Goal: Task Accomplishment & Management: Manage account settings

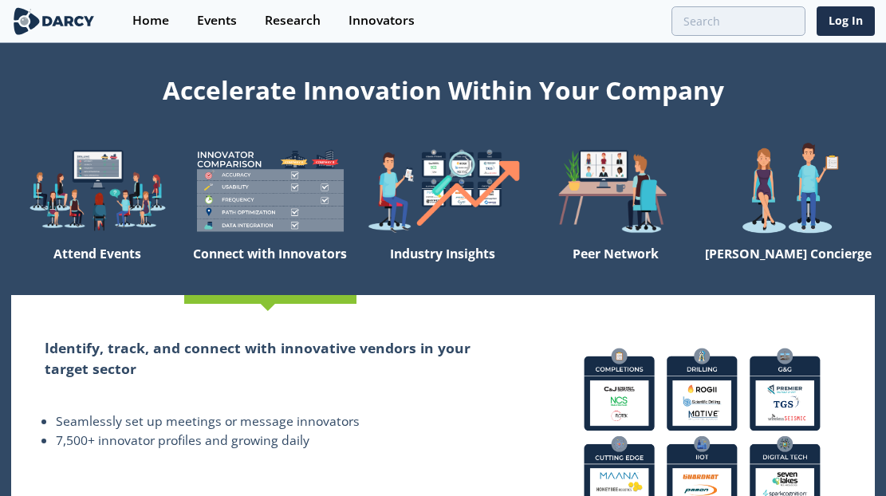
scroll to position [28, 0]
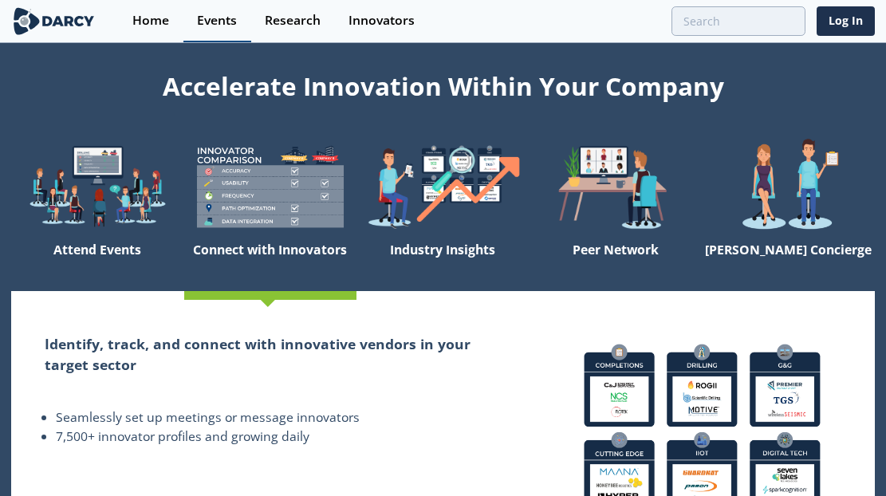
click at [218, 27] on div "Events" at bounding box center [217, 20] width 40 height 13
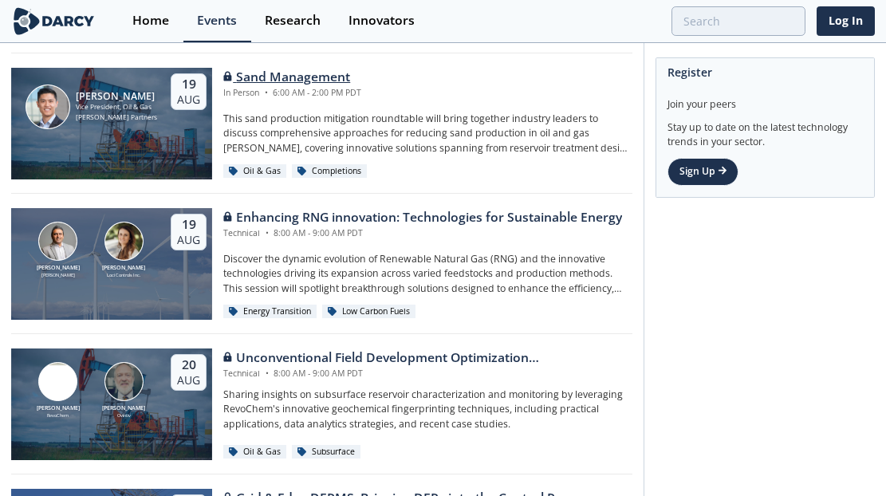
scroll to position [183, 0]
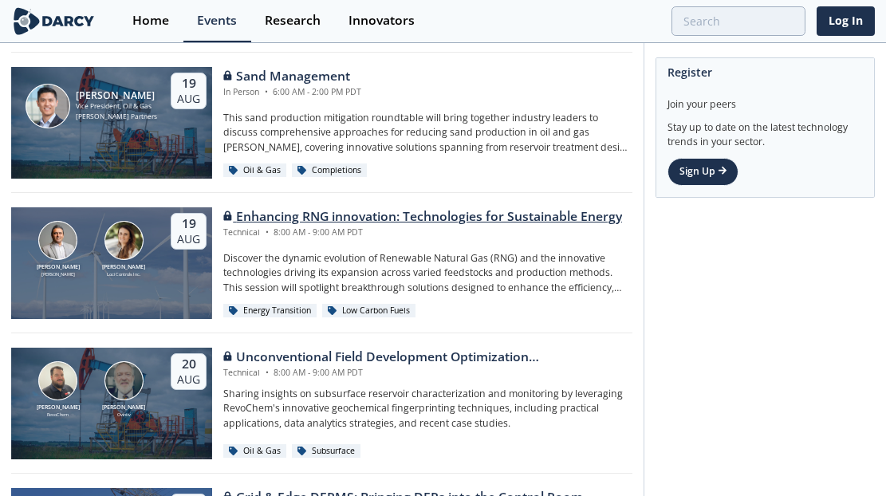
click at [328, 209] on div "Enhancing RNG innovation: Technologies for Sustainable Energy" at bounding box center [422, 216] width 399 height 19
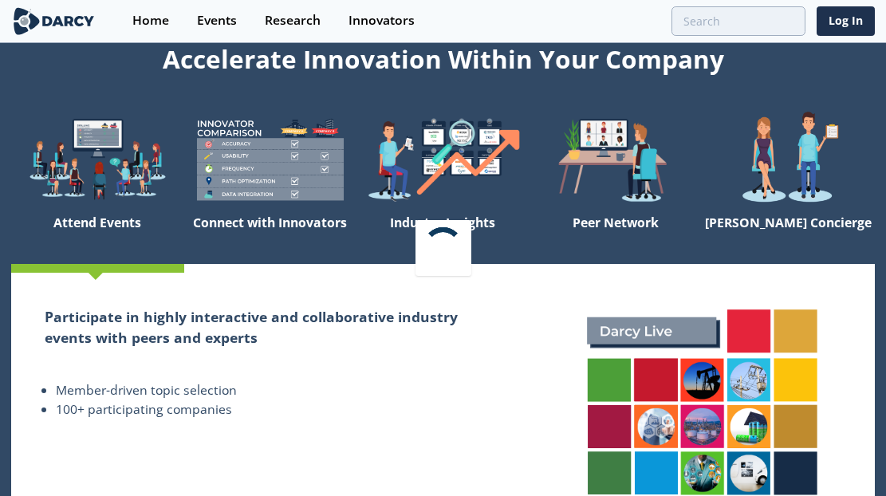
scroll to position [28, 0]
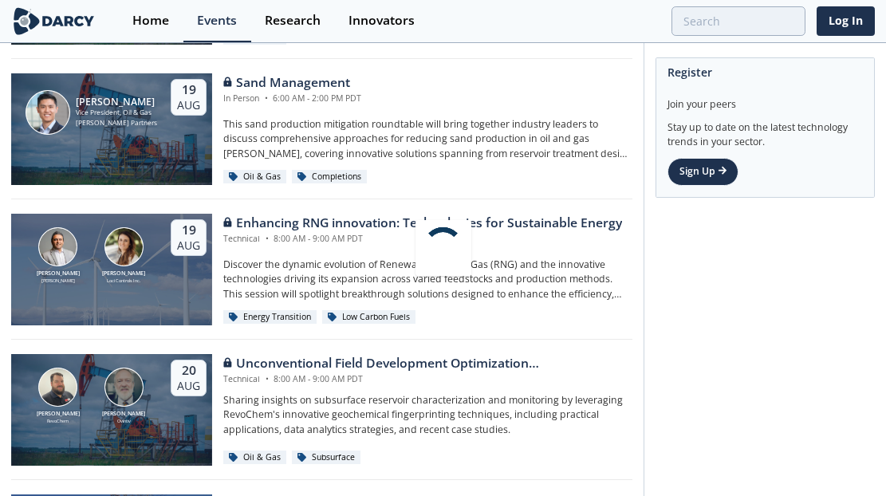
scroll to position [247, 0]
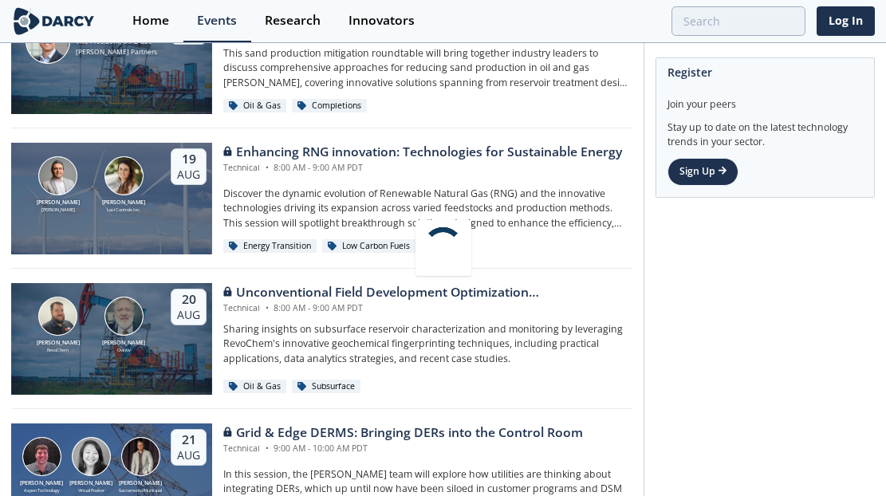
click at [681, 378] on div at bounding box center [443, 248] width 886 height 496
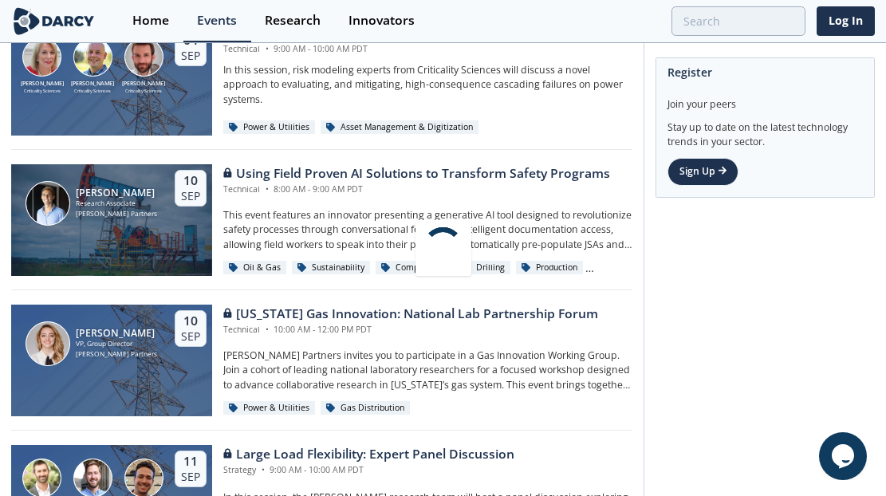
scroll to position [0, 0]
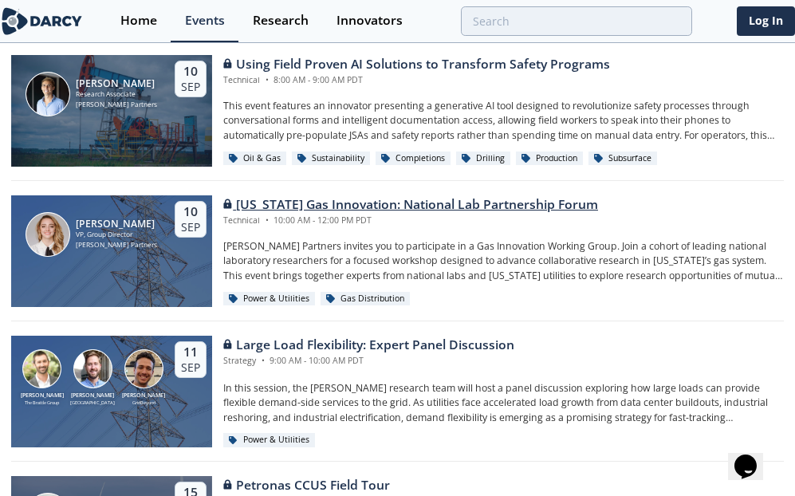
scroll to position [1319, 0]
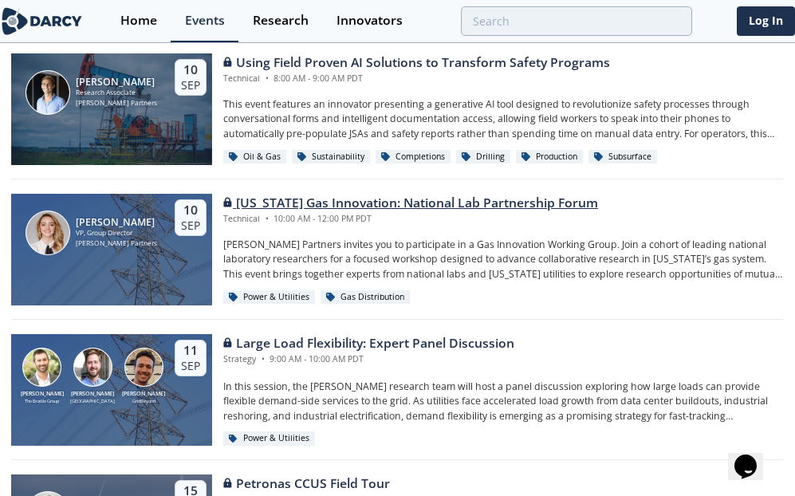
click at [309, 199] on div "California Gas Innovation: National Lab Partnership Forum" at bounding box center [410, 203] width 375 height 19
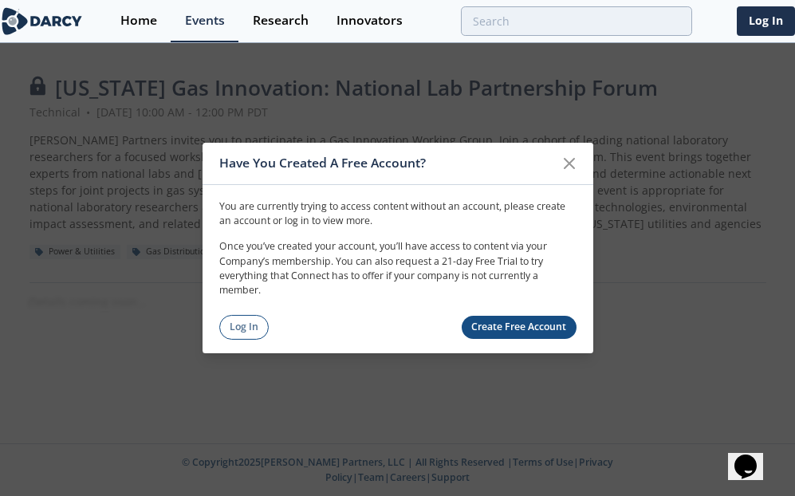
click at [513, 328] on link "Create Free Account" at bounding box center [519, 327] width 115 height 23
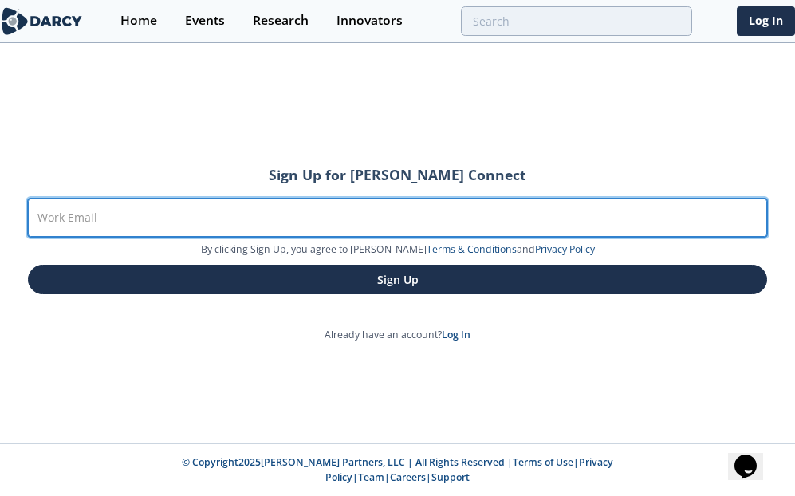
click at [193, 219] on input "Work Email" at bounding box center [397, 218] width 739 height 38
type input "elizabeth@buildmomentum.io"
click at [28, 265] on button "Sign Up" at bounding box center [397, 279] width 739 height 29
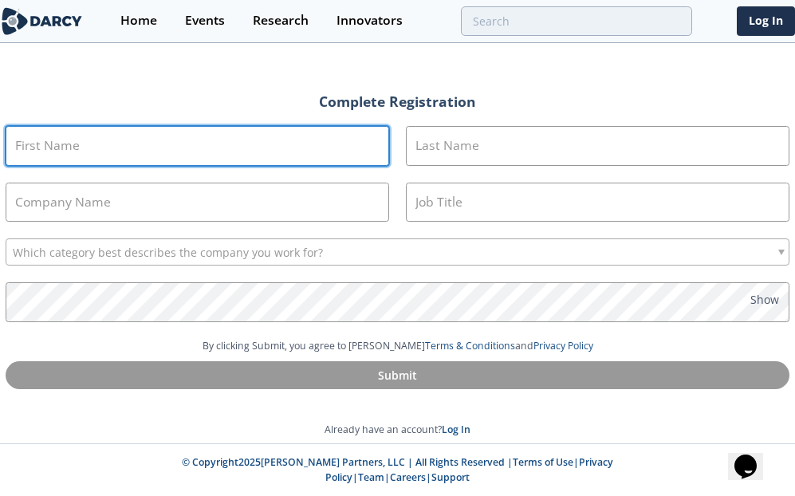
click at [118, 171] on section "First Name Last Name Company Name Job Title Which category best describes the c…" at bounding box center [398, 232] width 784 height 213
click at [118, 166] on input "First Name" at bounding box center [197, 146] width 383 height 40
type input "Elizabeth"
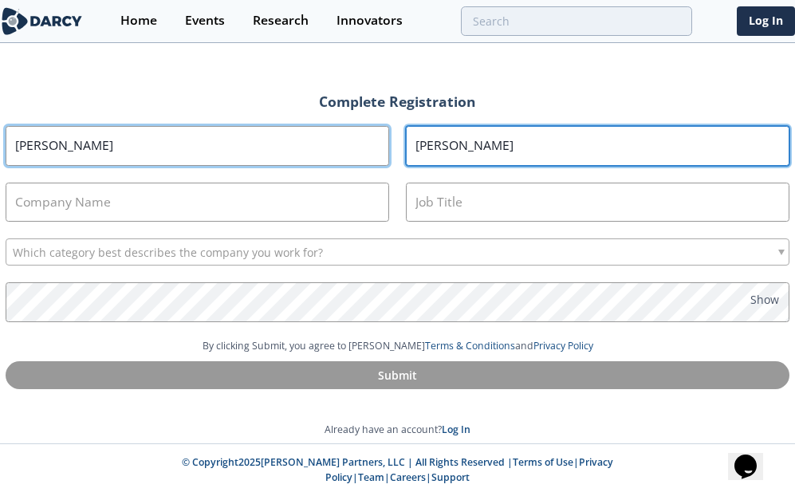
type input "Pankhurst"
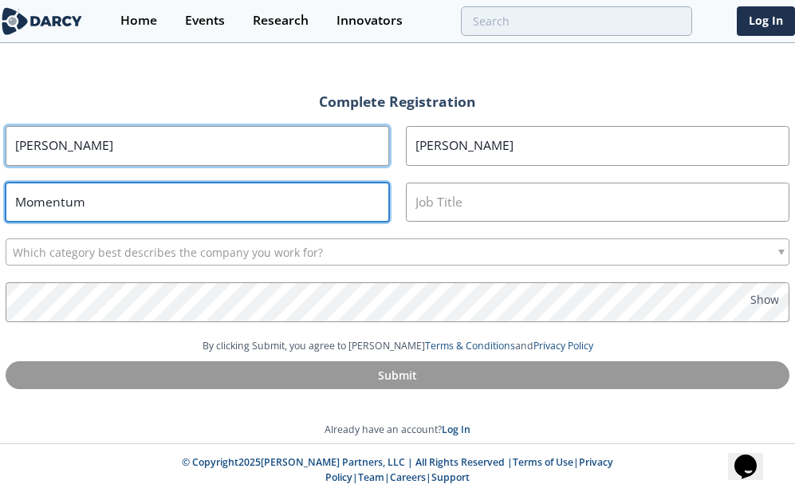
type input "Momentum"
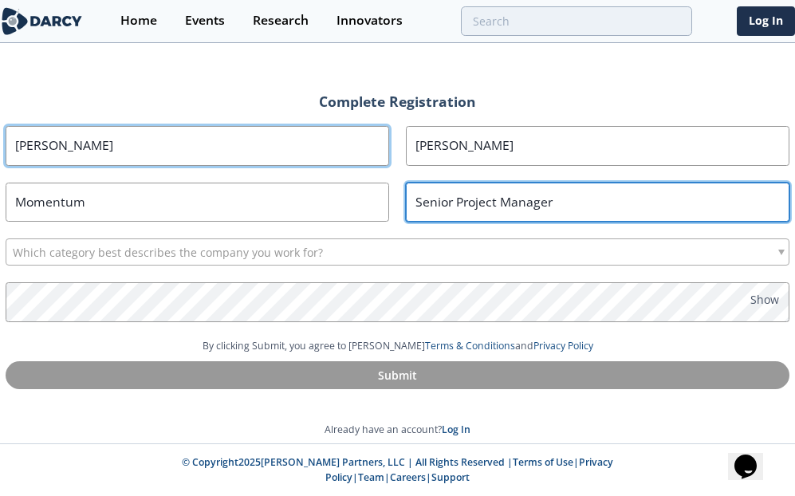
type input "Senior Project Manager"
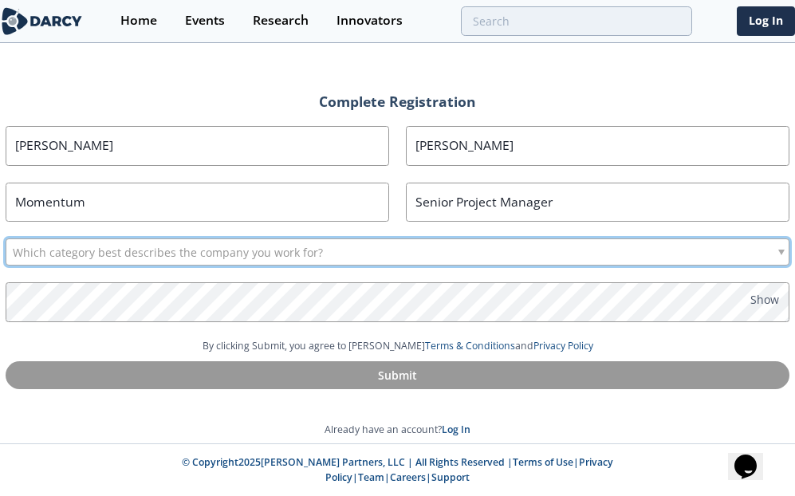
click at [88, 252] on span "Which category best describes the company you work for?" at bounding box center [168, 252] width 310 height 26
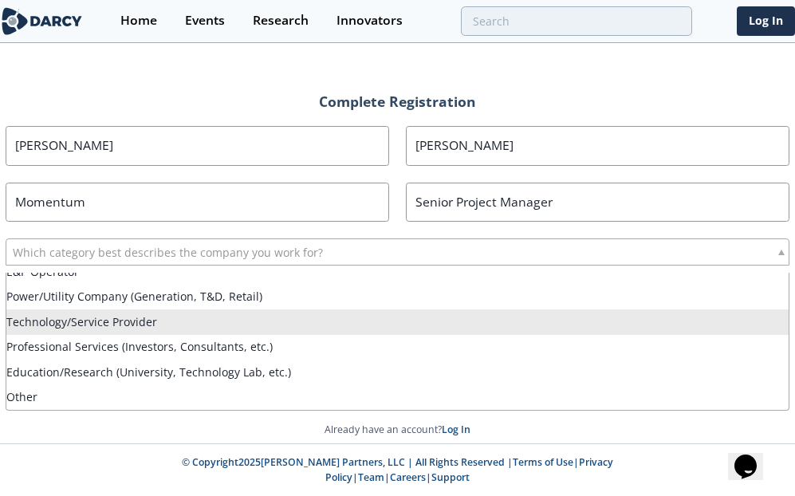
scroll to position [14, 0]
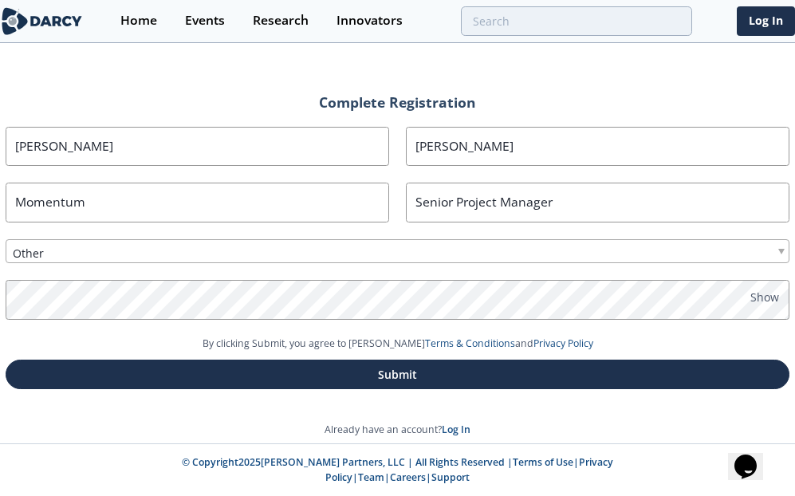
click at [773, 286] on section "First Name Elizabeth Last Name Pankhurst Company Name Momentum Job Title Senior…" at bounding box center [398, 232] width 784 height 210
click at [772, 297] on span "Show" at bounding box center [764, 297] width 29 height 17
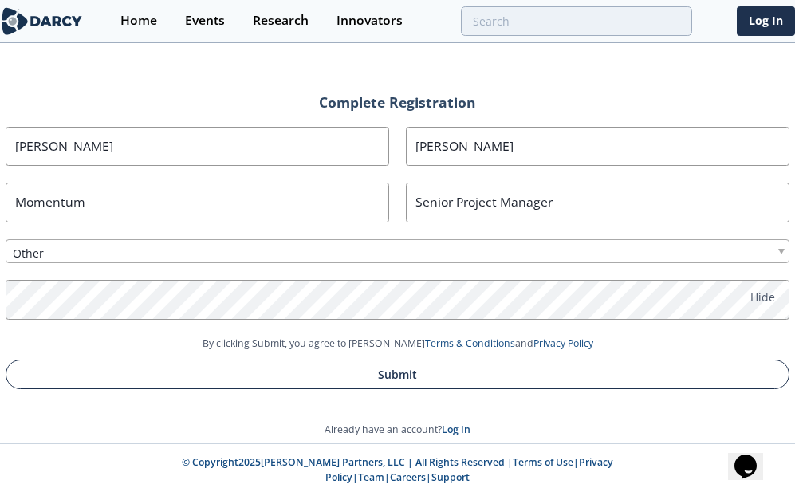
click at [170, 372] on button "Submit" at bounding box center [398, 374] width 784 height 29
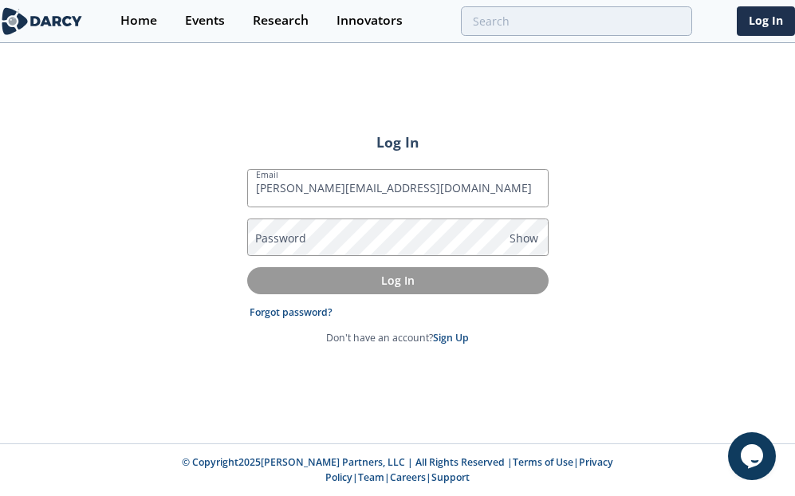
click at [334, 288] on p "Log In" at bounding box center [397, 280] width 279 height 17
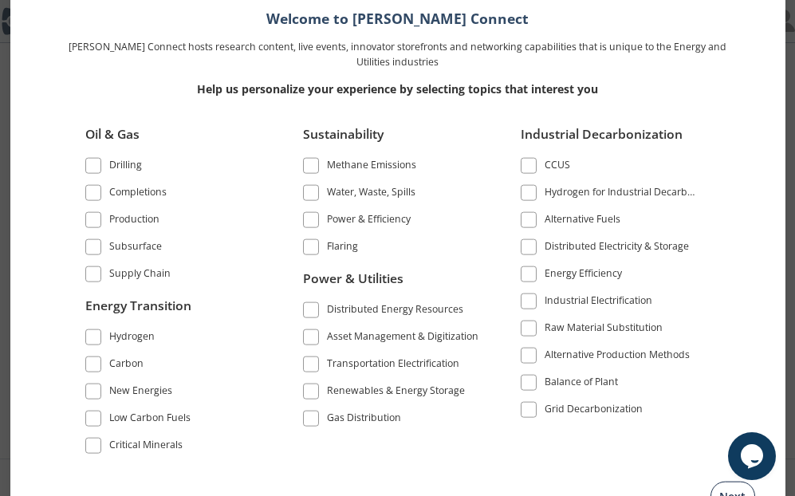
scroll to position [922, 0]
click at [726, 491] on button "Next" at bounding box center [732, 495] width 45 height 29
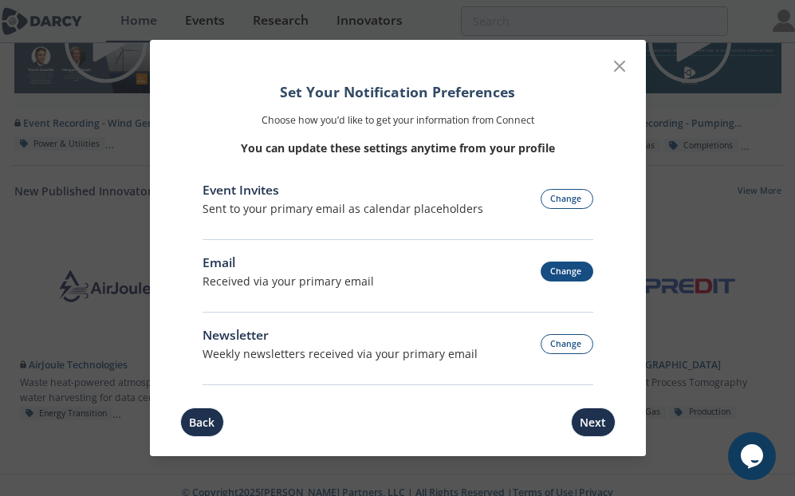
click at [575, 273] on button "Change" at bounding box center [567, 272] width 53 height 20
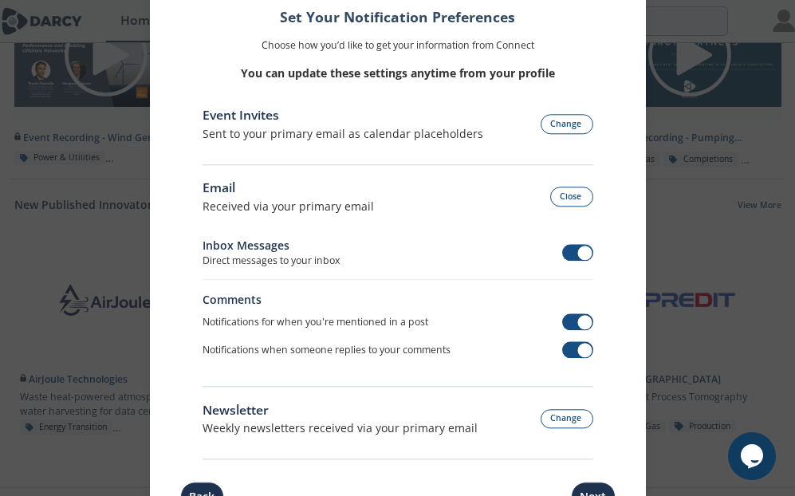
scroll to position [936, 0]
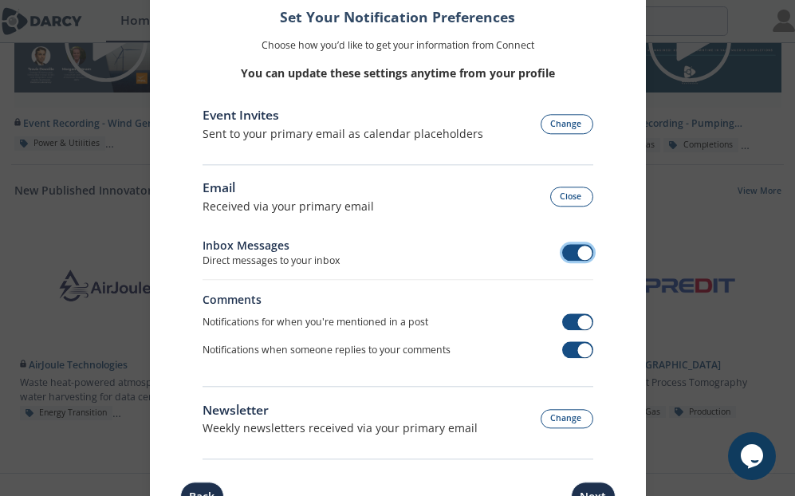
click at [585, 252] on span at bounding box center [585, 253] width 14 height 14
click at [577, 325] on span at bounding box center [577, 322] width 31 height 17
click at [583, 356] on span at bounding box center [585, 351] width 14 height 14
click at [600, 485] on button "Next" at bounding box center [593, 496] width 45 height 29
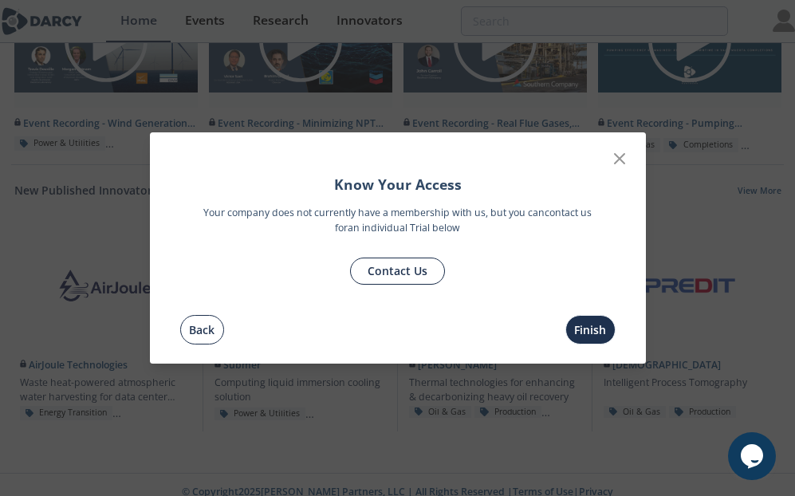
click at [219, 335] on button "Back" at bounding box center [202, 329] width 44 height 29
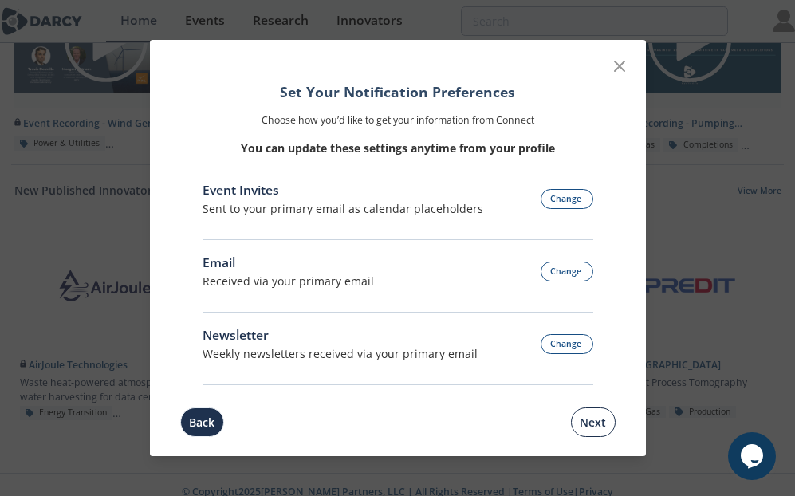
click at [604, 419] on button "Next" at bounding box center [593, 421] width 45 height 29
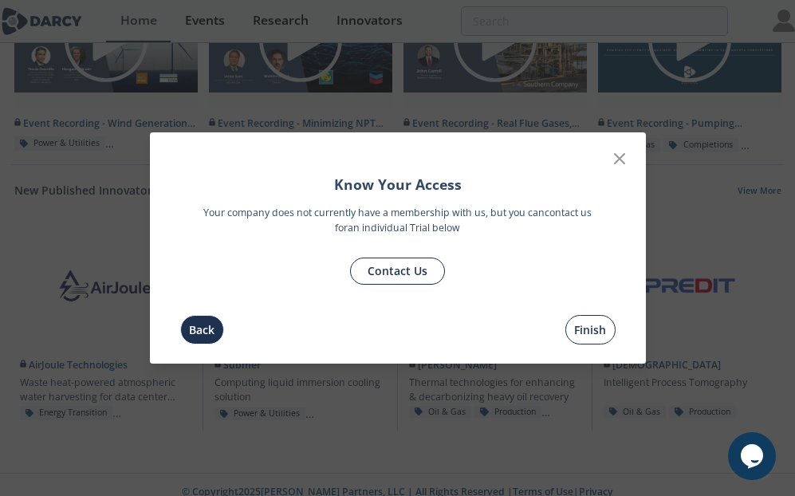
click at [597, 332] on button "Finish" at bounding box center [590, 329] width 50 height 29
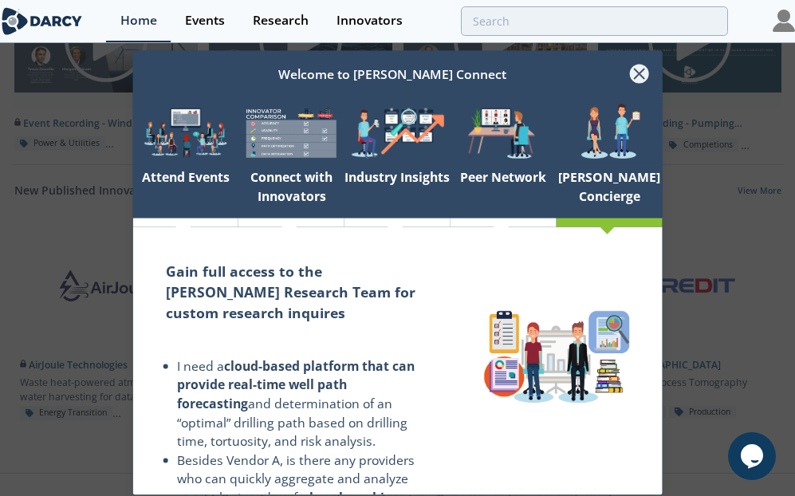
click at [638, 73] on icon at bounding box center [639, 74] width 10 height 10
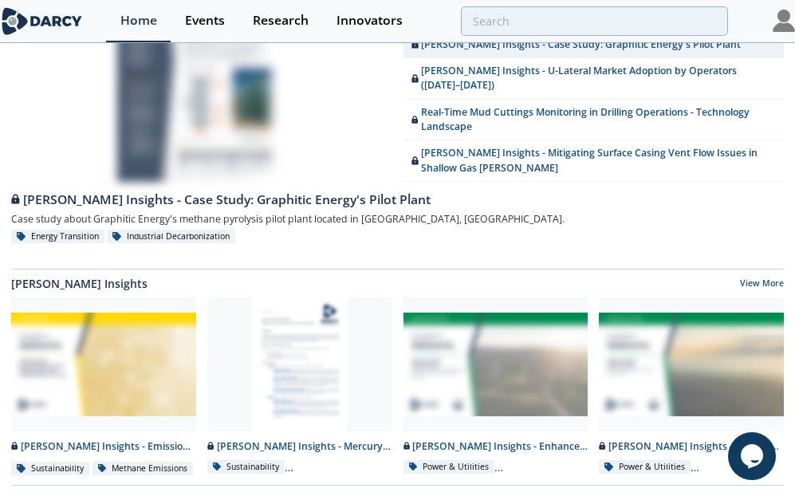
scroll to position [0, 0]
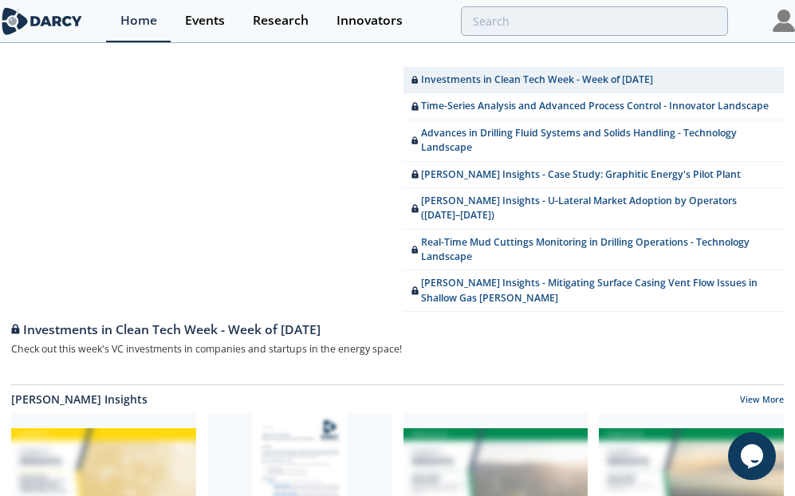
click at [780, 29] on img at bounding box center [784, 21] width 22 height 22
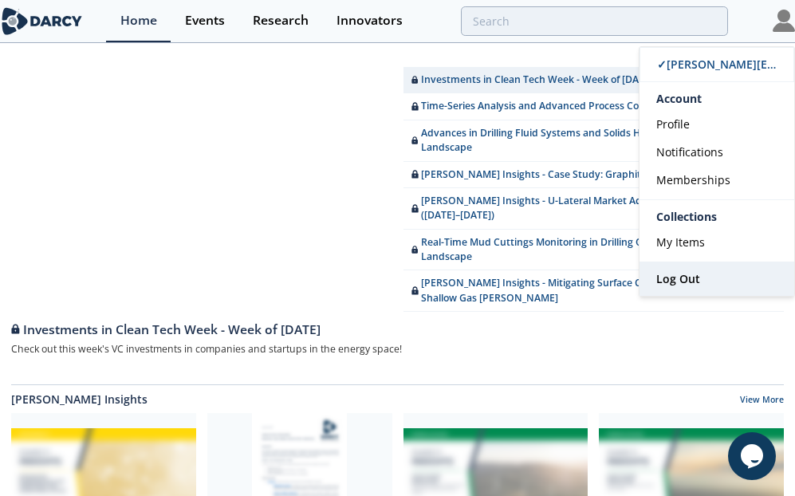
click at [691, 276] on span "Log Out" at bounding box center [678, 278] width 44 height 15
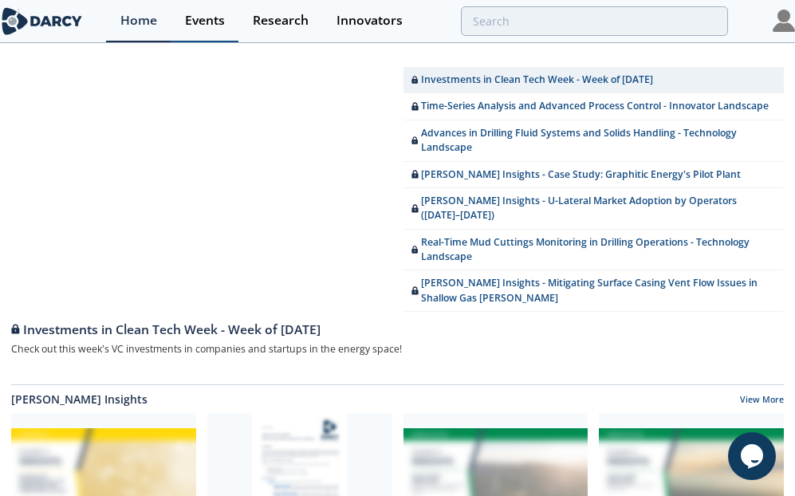
click at [203, 27] on div "Events" at bounding box center [205, 20] width 40 height 13
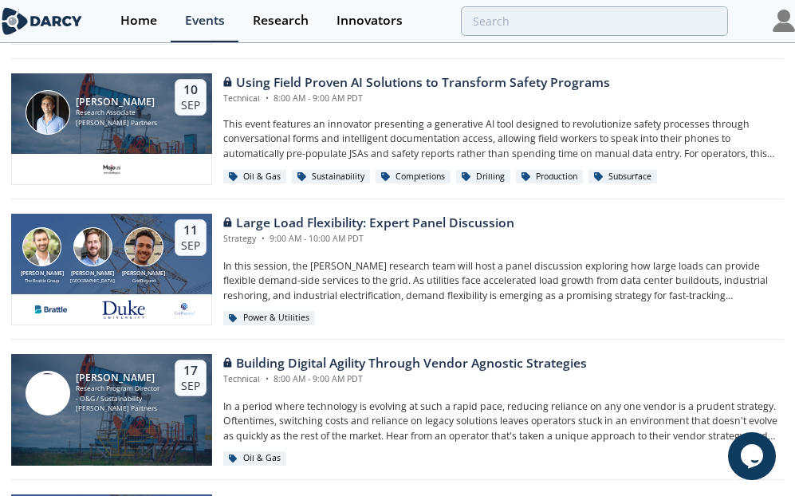
scroll to position [1028, 0]
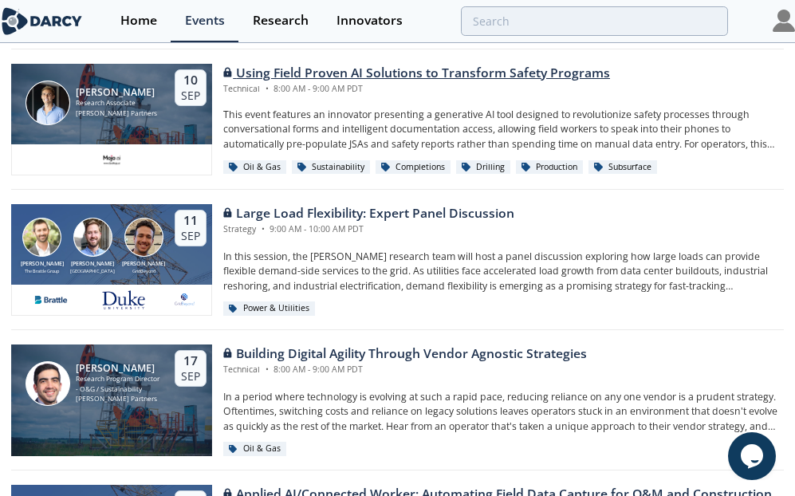
click at [294, 66] on div "Using Field Proven AI Solutions to Transform Safety Programs" at bounding box center [416, 73] width 387 height 19
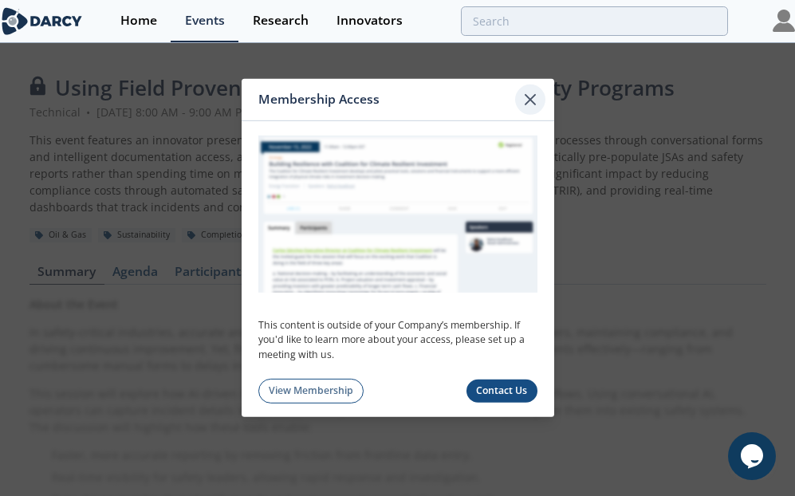
click at [528, 85] on div at bounding box center [530, 100] width 30 height 30
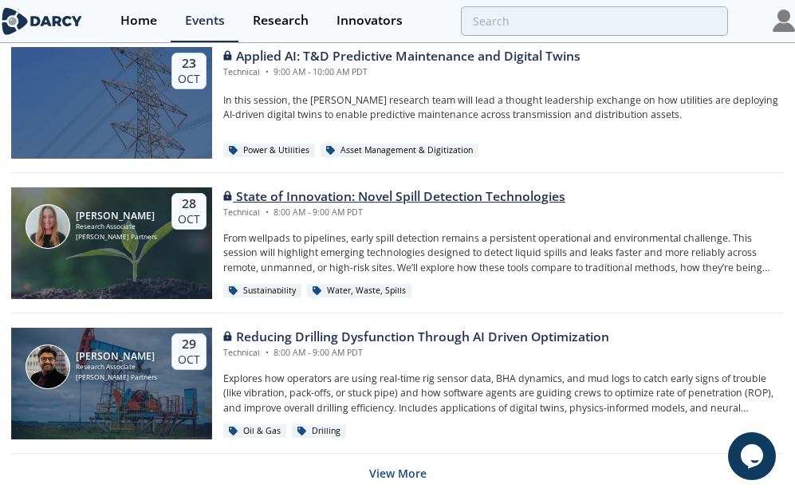
scroll to position [3207, 0]
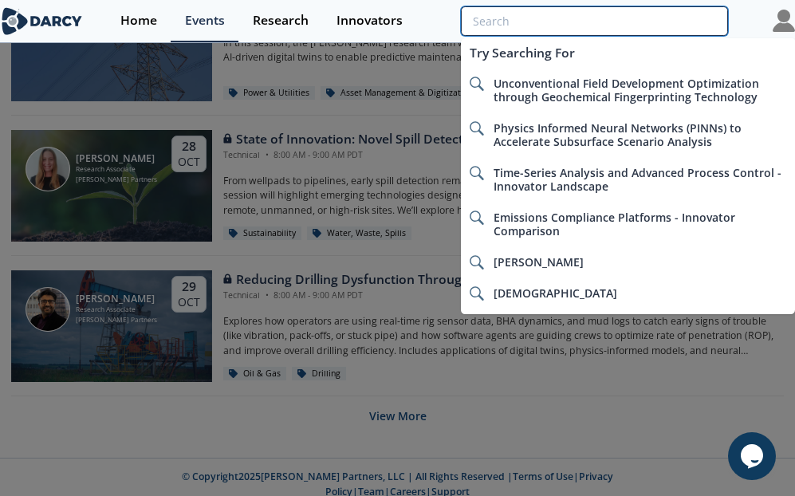
click at [518, 32] on input "search" at bounding box center [594, 20] width 267 height 29
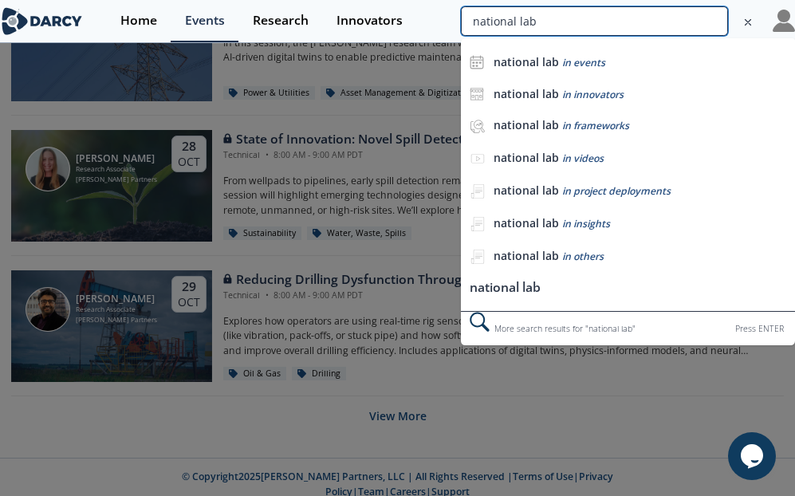
type input "national lab"
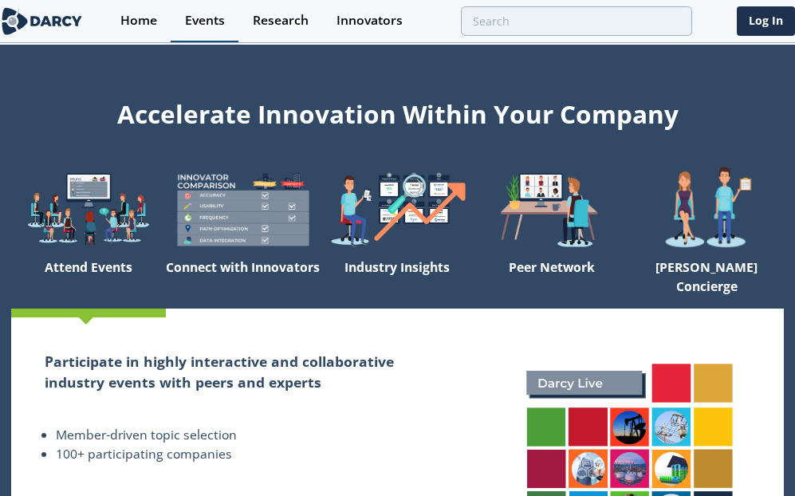
click at [203, 20] on div "Events" at bounding box center [205, 20] width 40 height 13
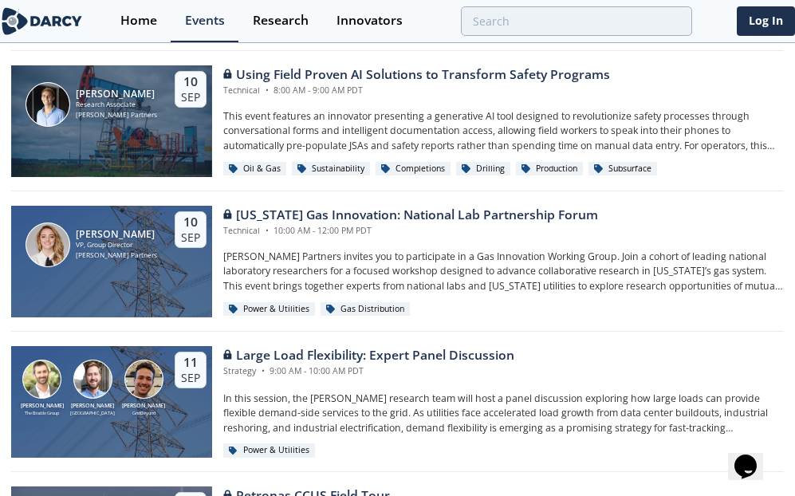
scroll to position [1308, 0]
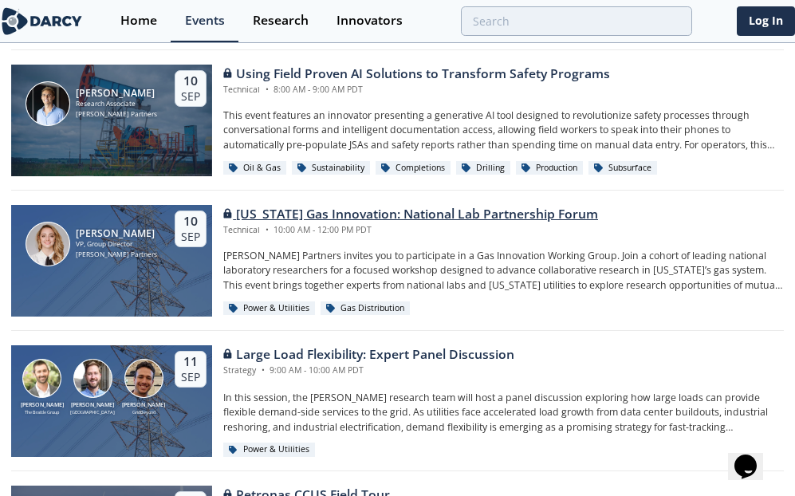
click at [126, 235] on div "[PERSON_NAME]" at bounding box center [116, 233] width 81 height 11
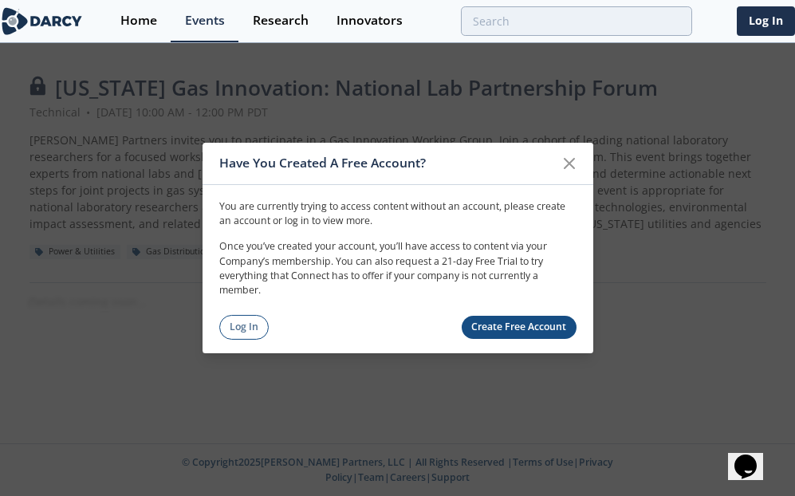
click at [247, 341] on div "Have You Created A Free Account? You are currently trying to access content wit…" at bounding box center [398, 248] width 391 height 210
click at [253, 324] on link "Log In" at bounding box center [244, 327] width 50 height 25
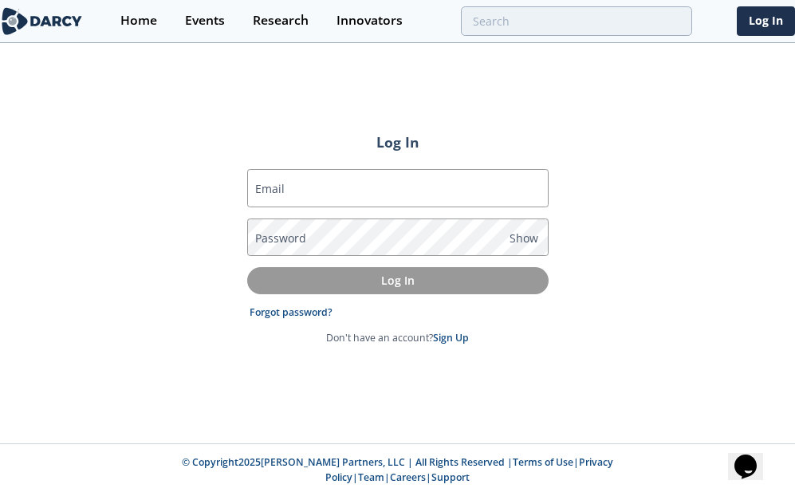
type input "elizabeth@buildmomentum.io"
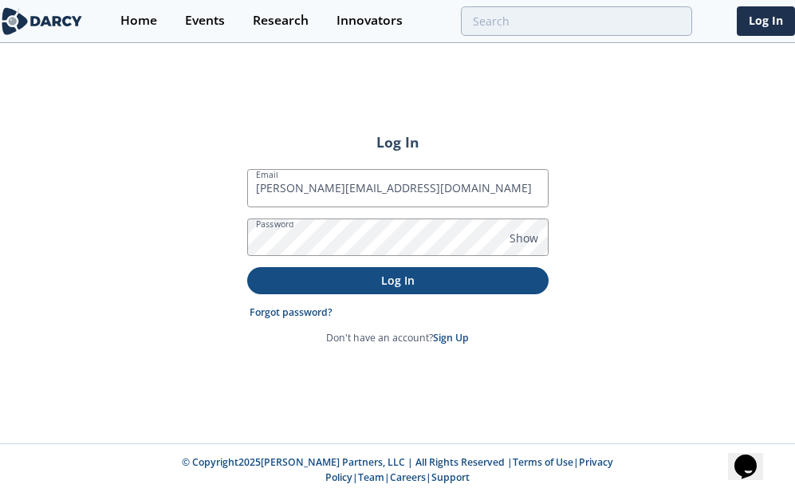
click at [334, 293] on button "Log In" at bounding box center [397, 280] width 301 height 26
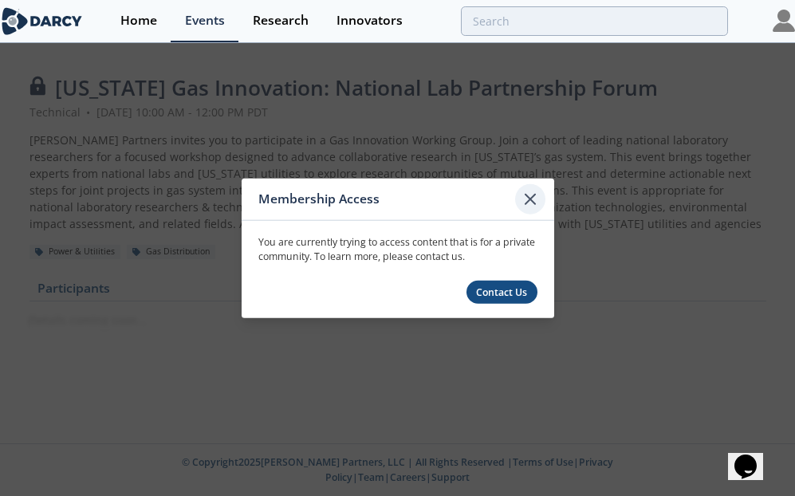
click at [533, 206] on icon at bounding box center [530, 199] width 19 height 19
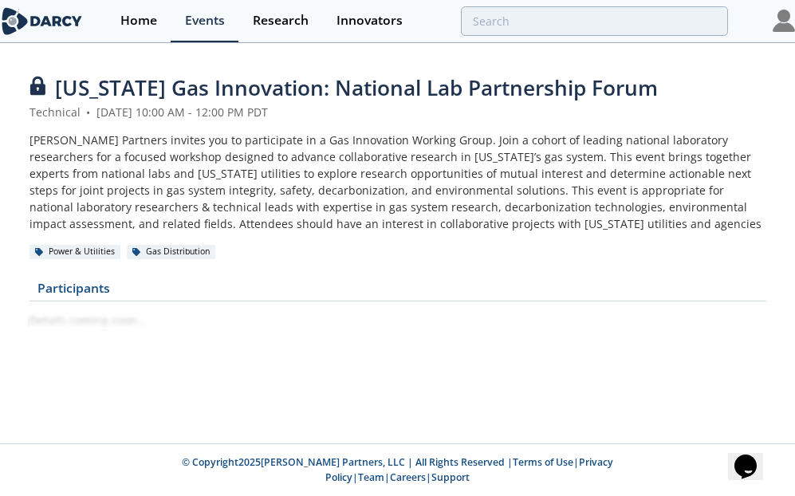
click at [786, 27] on img at bounding box center [784, 21] width 22 height 22
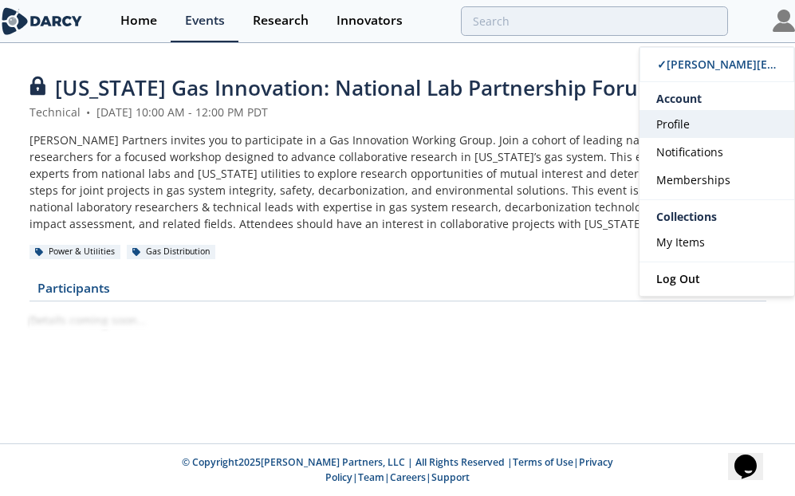
click at [690, 119] on link "Profile" at bounding box center [716, 124] width 155 height 28
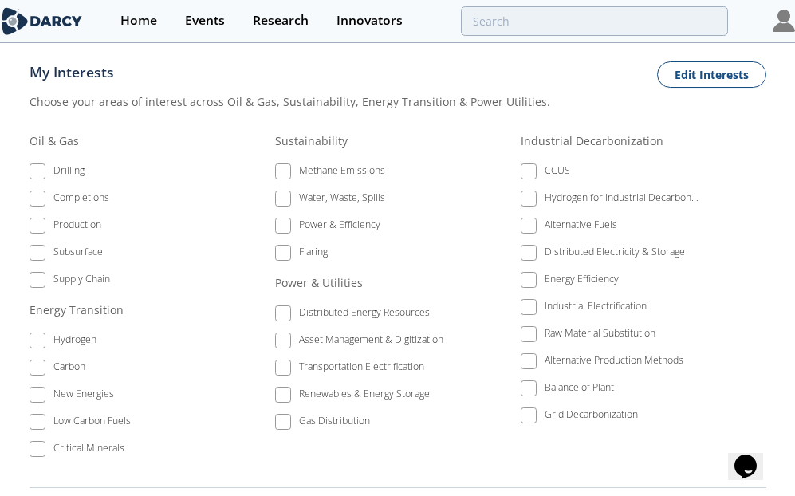
scroll to position [730, 0]
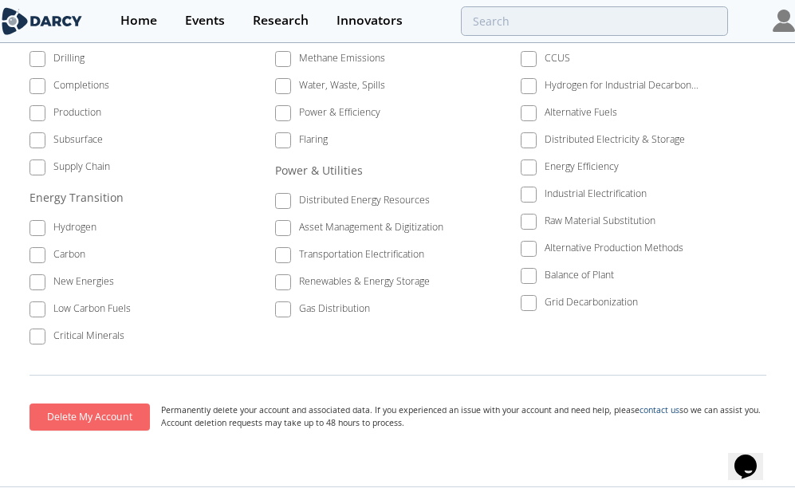
click at [112, 403] on button "Delete My Account" at bounding box center [89, 416] width 120 height 27
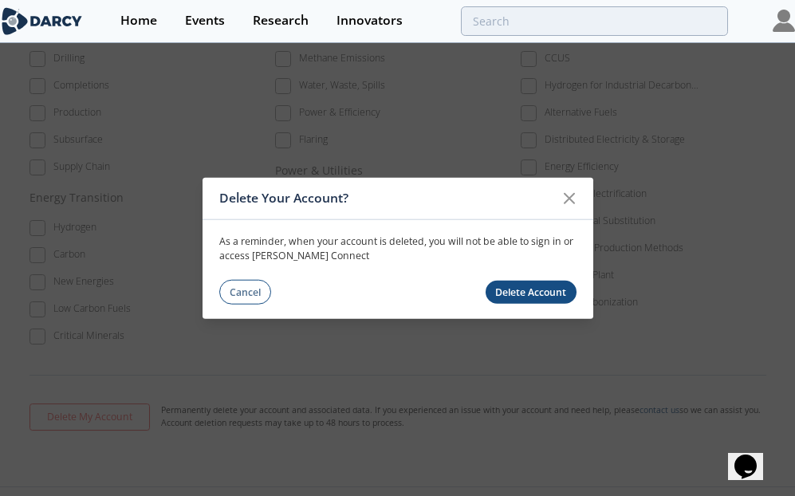
click at [509, 292] on button "Delete Account" at bounding box center [531, 292] width 91 height 23
